Goal: Navigation & Orientation: Find specific page/section

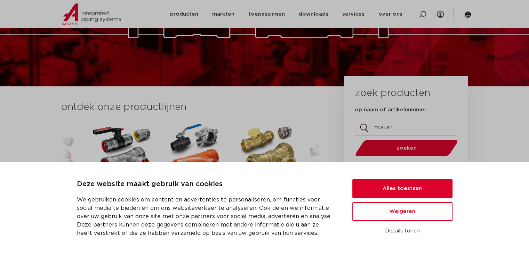
scroll to position [139, 0]
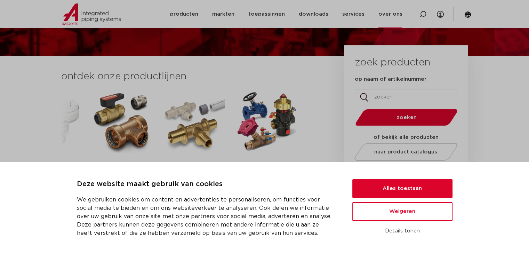
click at [392, 14] on link "over ons" at bounding box center [390, 14] width 24 height 28
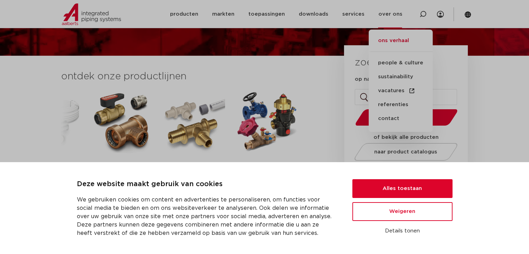
click at [397, 38] on link "ons verhaal" at bounding box center [401, 44] width 64 height 15
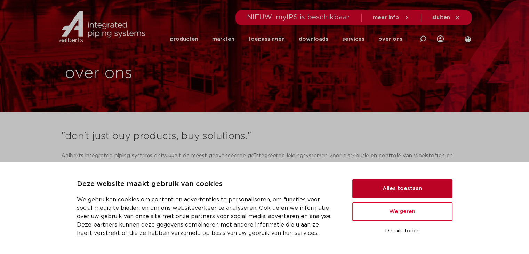
click at [414, 186] on button "Alles toestaan" at bounding box center [403, 188] width 100 height 19
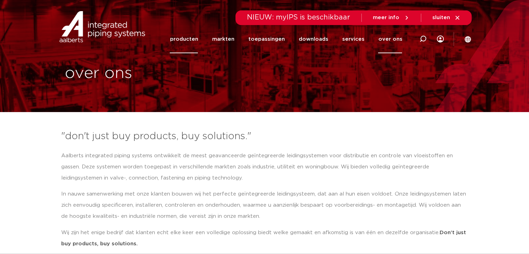
click at [198, 38] on link "producten" at bounding box center [184, 39] width 28 height 28
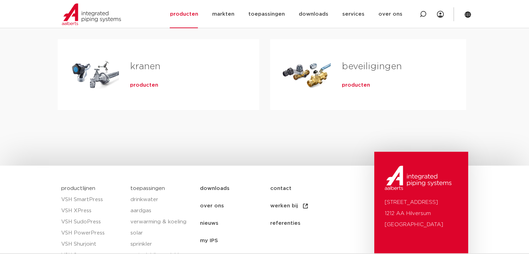
scroll to position [348, 0]
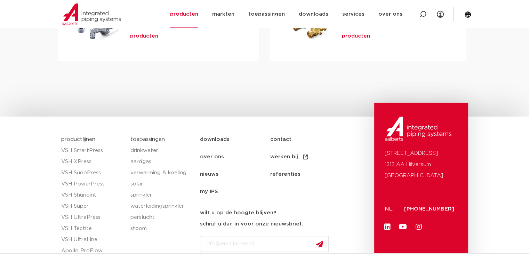
click at [285, 138] on link "contact" at bounding box center [305, 139] width 70 height 17
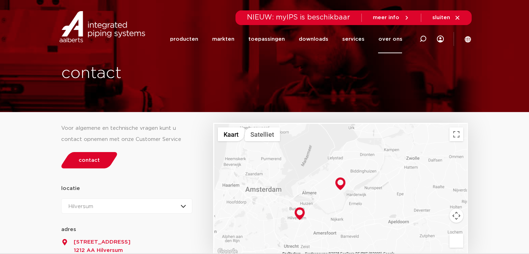
click at [341, 183] on img at bounding box center [341, 184] width 10 height 13
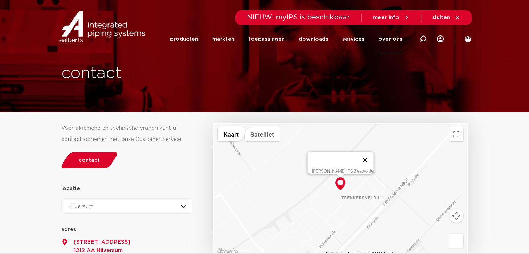
click at [359, 155] on button "Sluiten" at bounding box center [365, 160] width 17 height 17
click at [181, 204] on div "Hilversum Hilversum Zeewolde" at bounding box center [127, 205] width 132 height 15
click at [82, 235] on li "Zeewolde" at bounding box center [84, 237] width 44 height 14
click at [230, 39] on link "markten" at bounding box center [223, 39] width 22 height 28
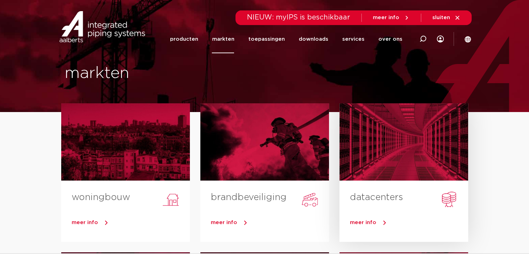
click at [400, 144] on div at bounding box center [404, 141] width 129 height 77
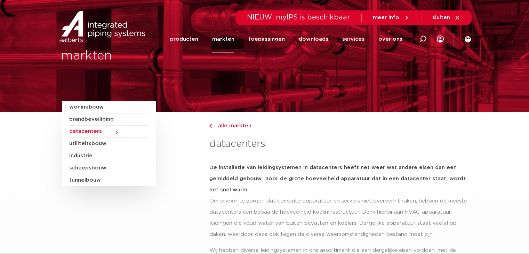
click at [88, 179] on span "tunnelbouw" at bounding box center [109, 180] width 80 height 12
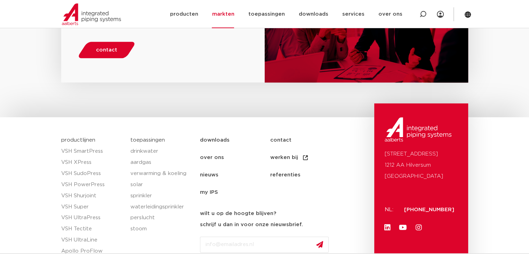
scroll to position [557, 0]
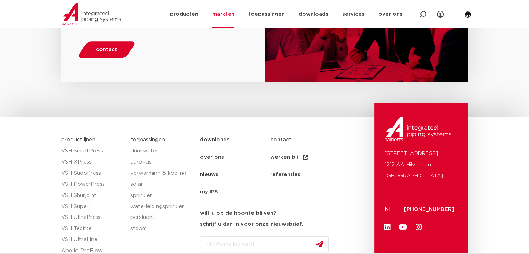
click at [219, 149] on link "over ons" at bounding box center [235, 157] width 70 height 17
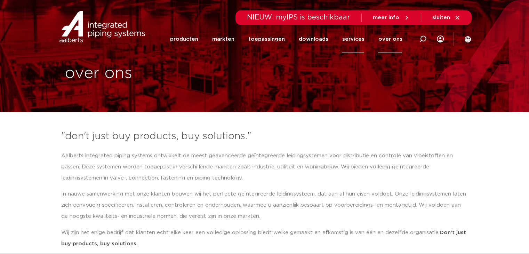
click at [361, 39] on link "services" at bounding box center [353, 39] width 22 height 28
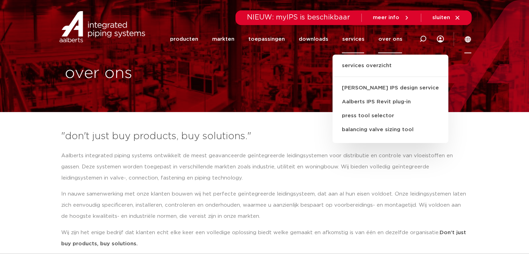
click at [467, 37] on icon at bounding box center [468, 39] width 6 height 6
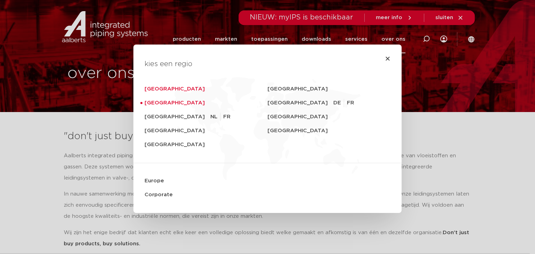
click at [158, 88] on link "[GEOGRAPHIC_DATA]" at bounding box center [205, 89] width 123 height 14
